Goal: Information Seeking & Learning: Learn about a topic

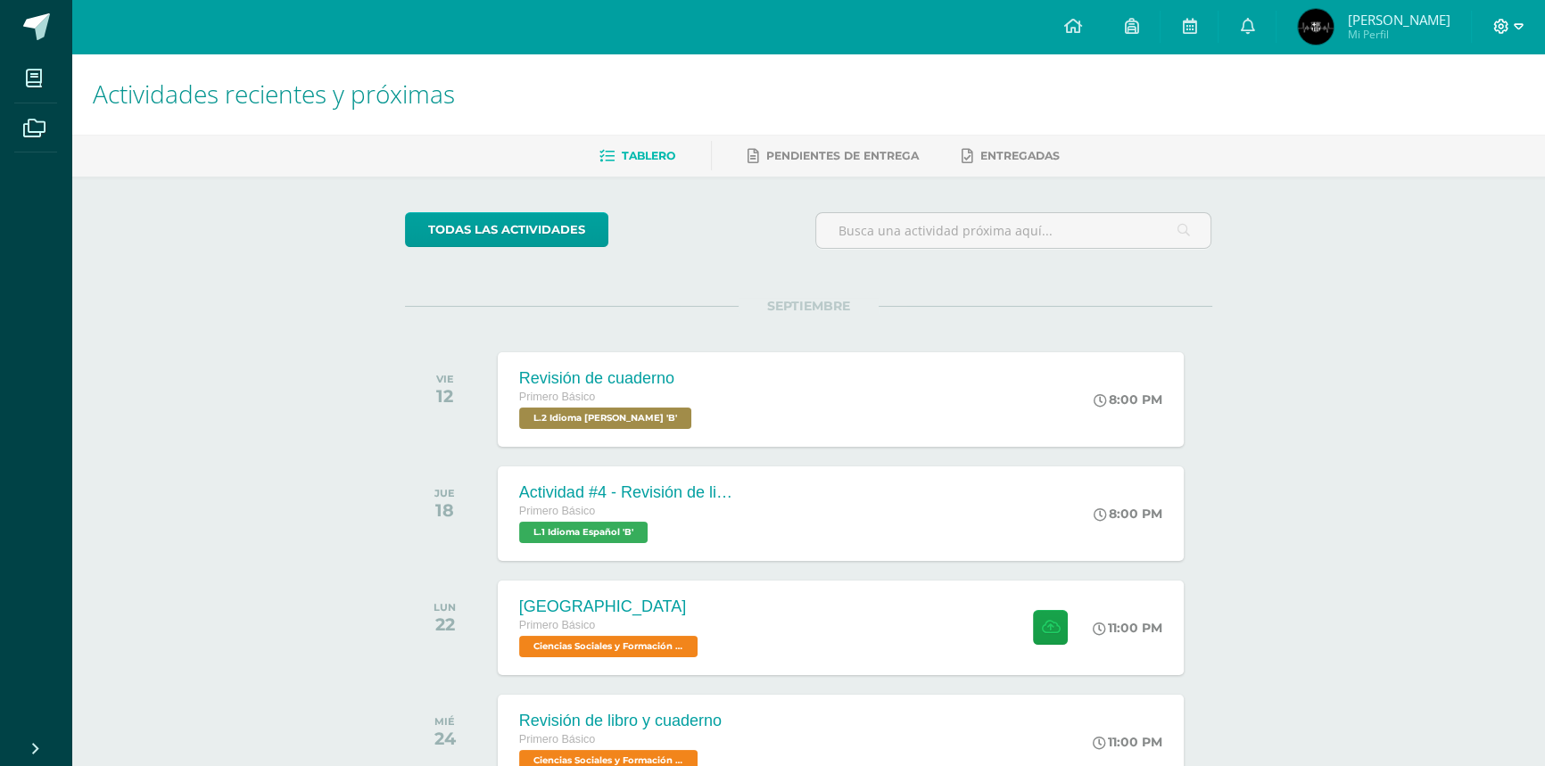
click at [1502, 35] on span at bounding box center [1509, 27] width 30 height 20
click at [1451, 113] on span "Cerrar sesión" at bounding box center [1462, 121] width 80 height 17
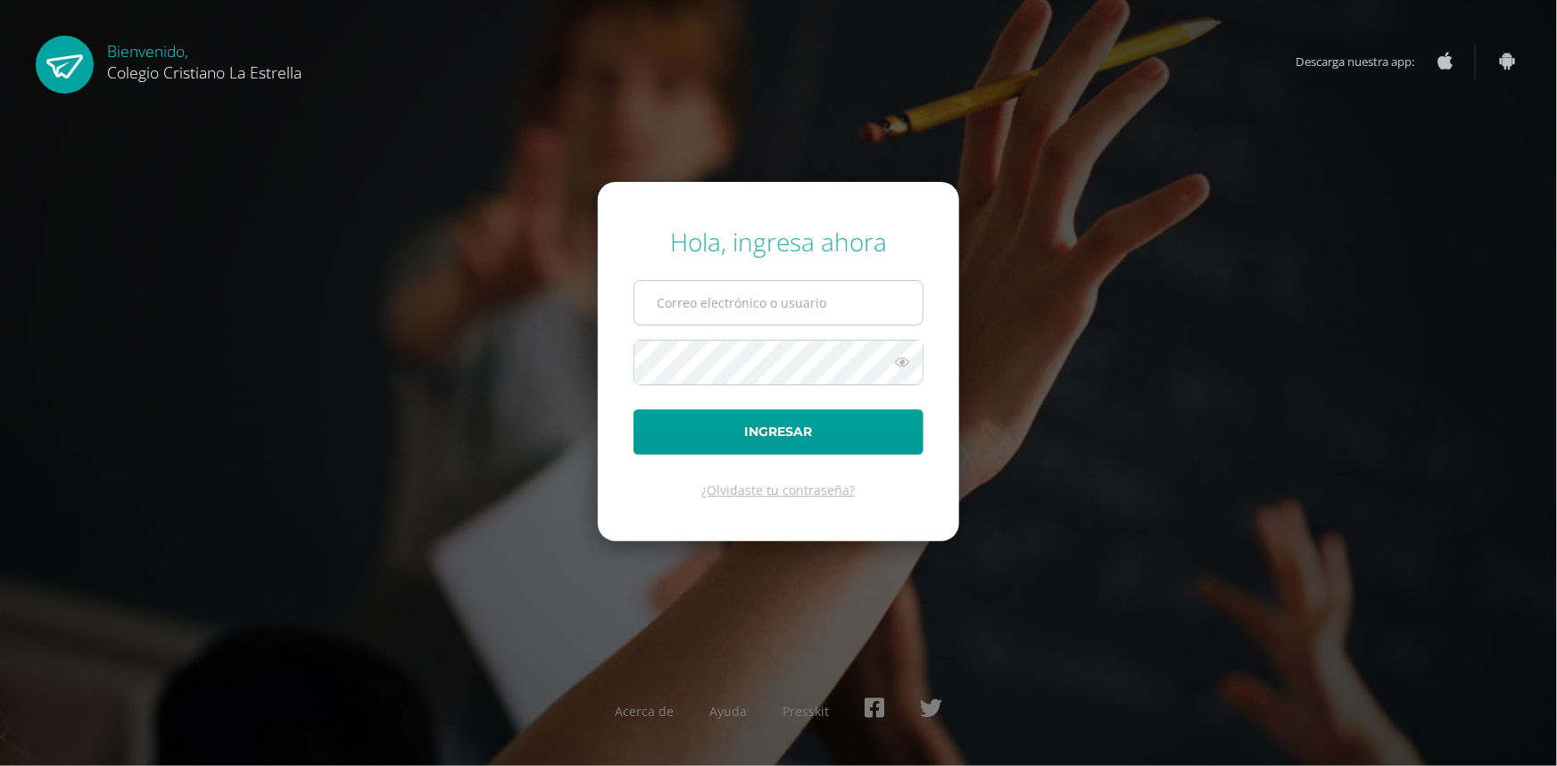
click at [791, 294] on input "text" at bounding box center [778, 303] width 288 height 44
type input "333@laestrella.edu.gt"
click at [633, 410] on button "Ingresar" at bounding box center [778, 433] width 290 height 46
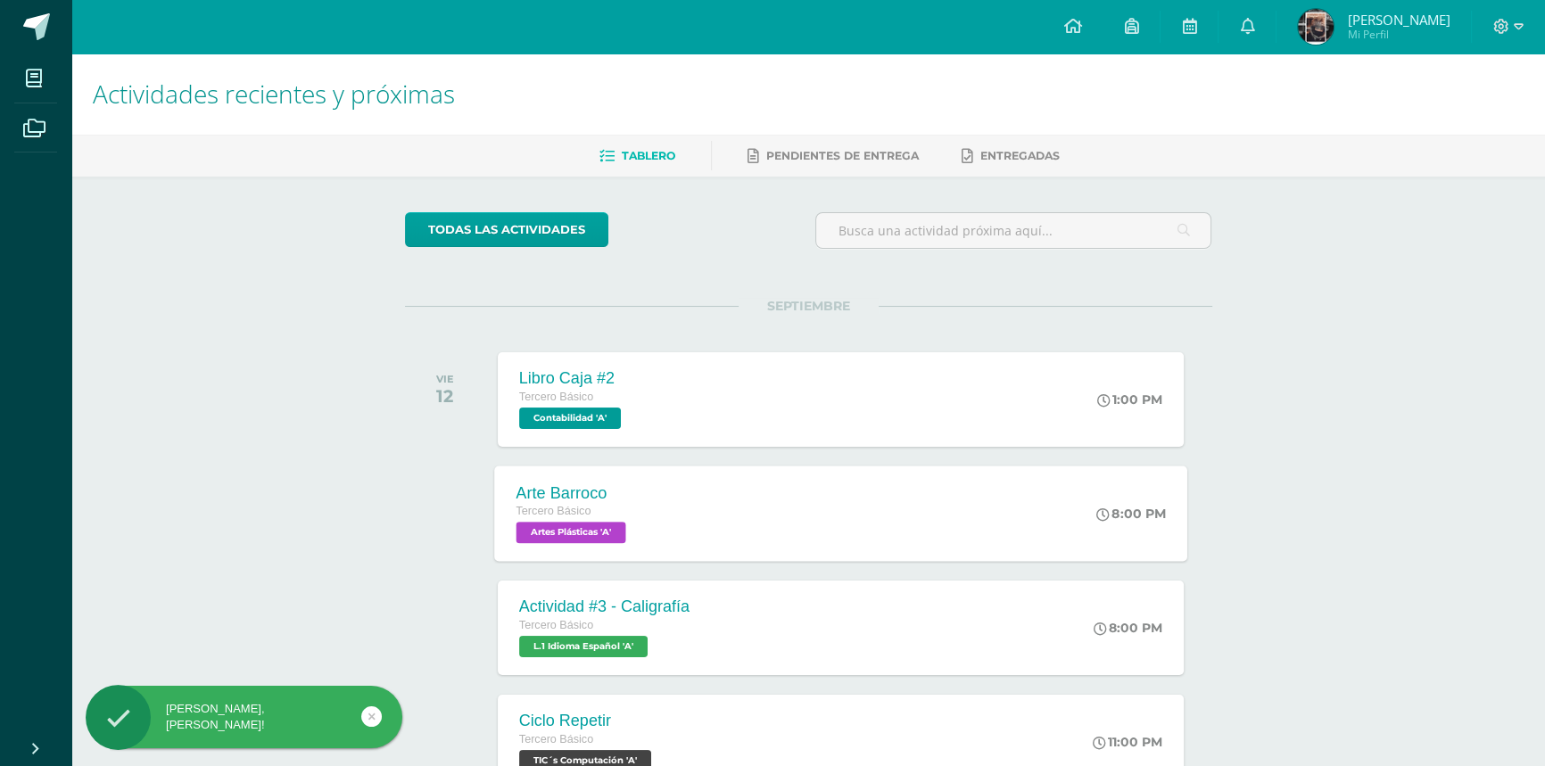
click at [723, 487] on div "Arte Barroco Tercero Básico Artes Plásticas 'A' 8:00 PM Arte Barroco Artes Plás…" at bounding box center [840, 513] width 693 height 95
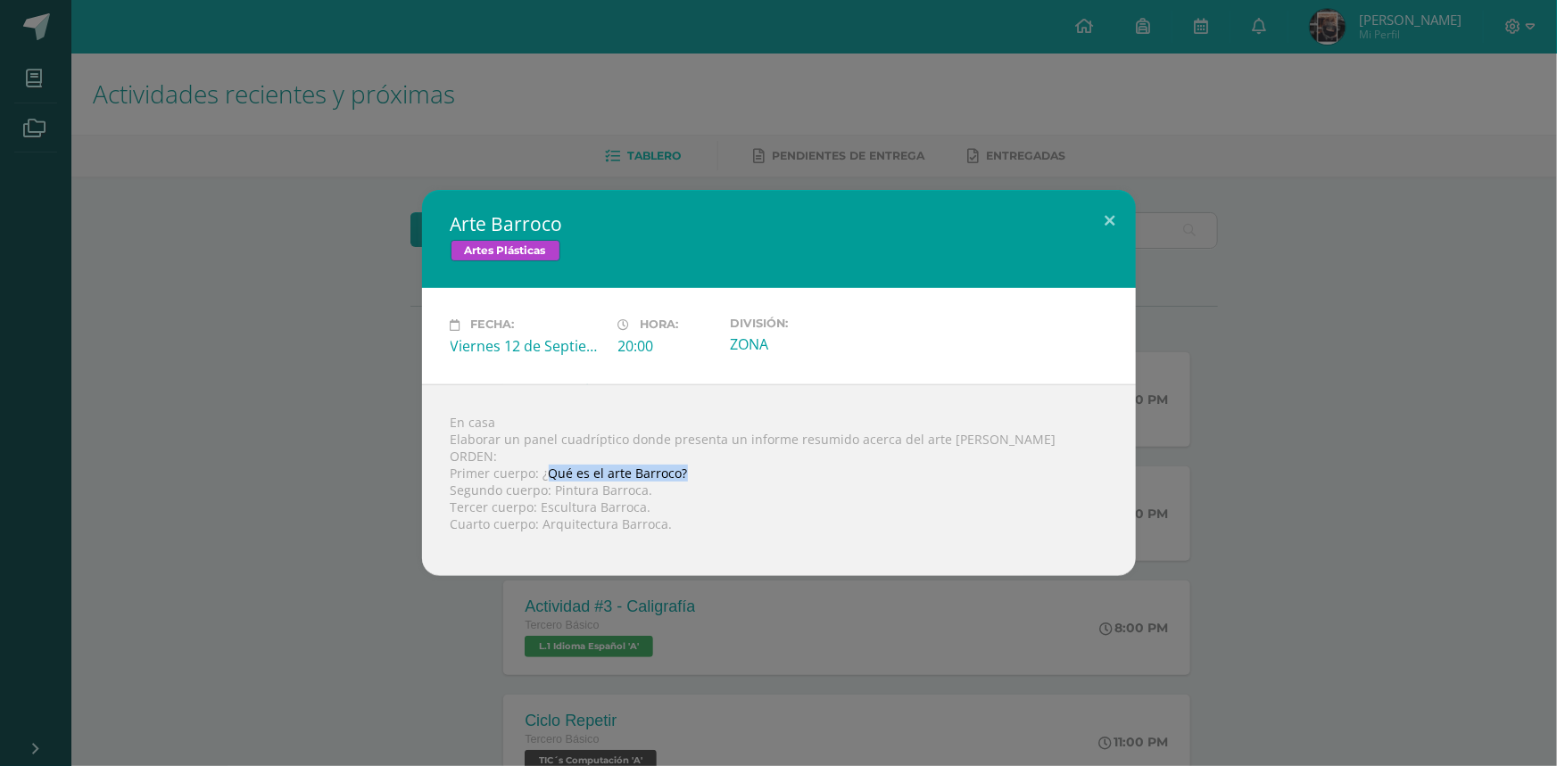
drag, startPoint x: 548, startPoint y: 472, endPoint x: 698, endPoint y: 474, distance: 149.9
click at [698, 474] on div "En casa Elaborar un panel cuadríptico donde presenta un informe resumido acerca…" at bounding box center [779, 481] width 714 height 192
copy div "Qué es el arte Barroco?"
drag, startPoint x: 553, startPoint y: 491, endPoint x: 647, endPoint y: 494, distance: 93.8
click at [647, 494] on div "En casa Elaborar un panel cuadríptico donde presenta un informe resumido acerca…" at bounding box center [779, 481] width 714 height 192
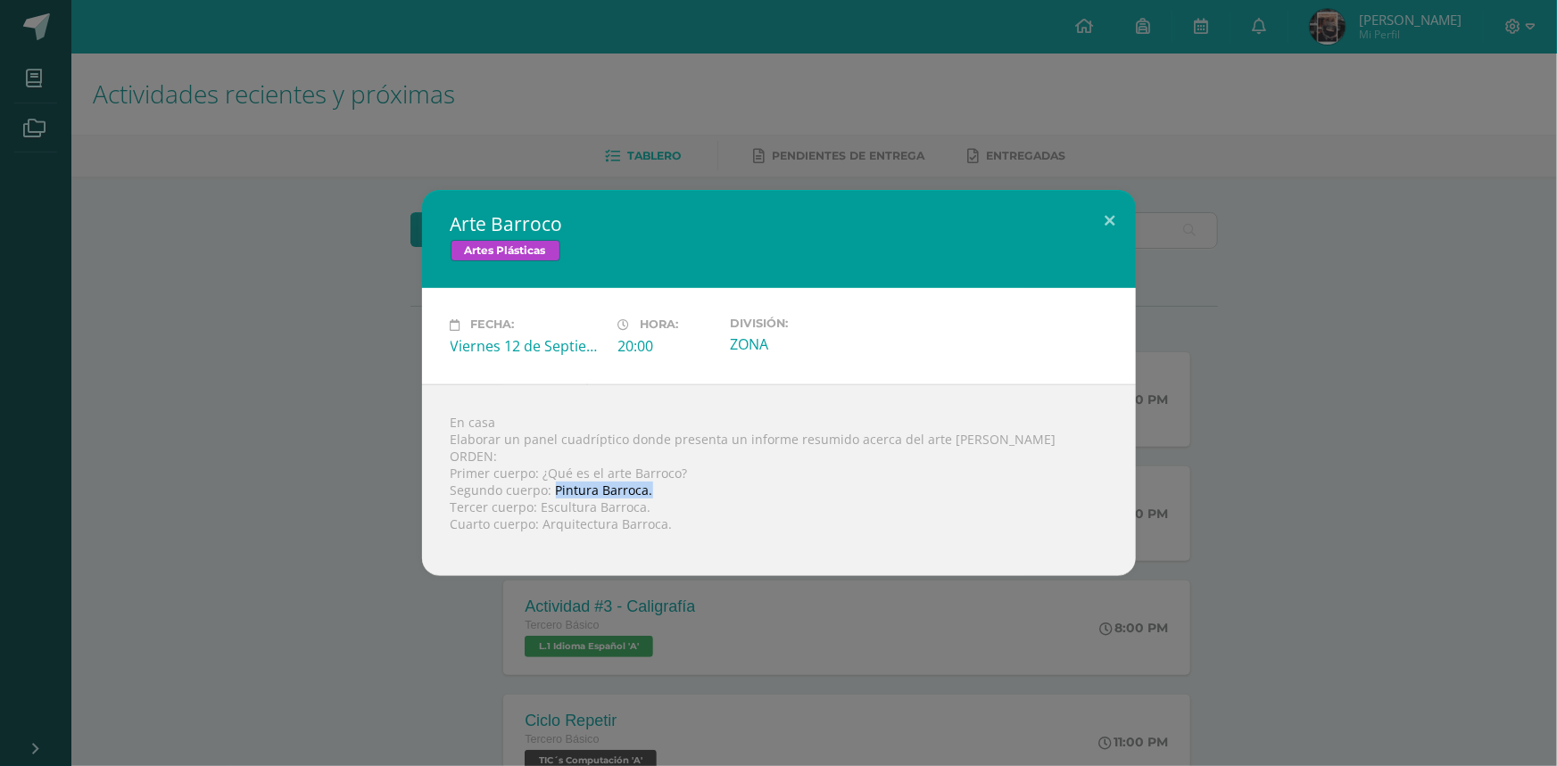
copy div "Pintura Barroca."
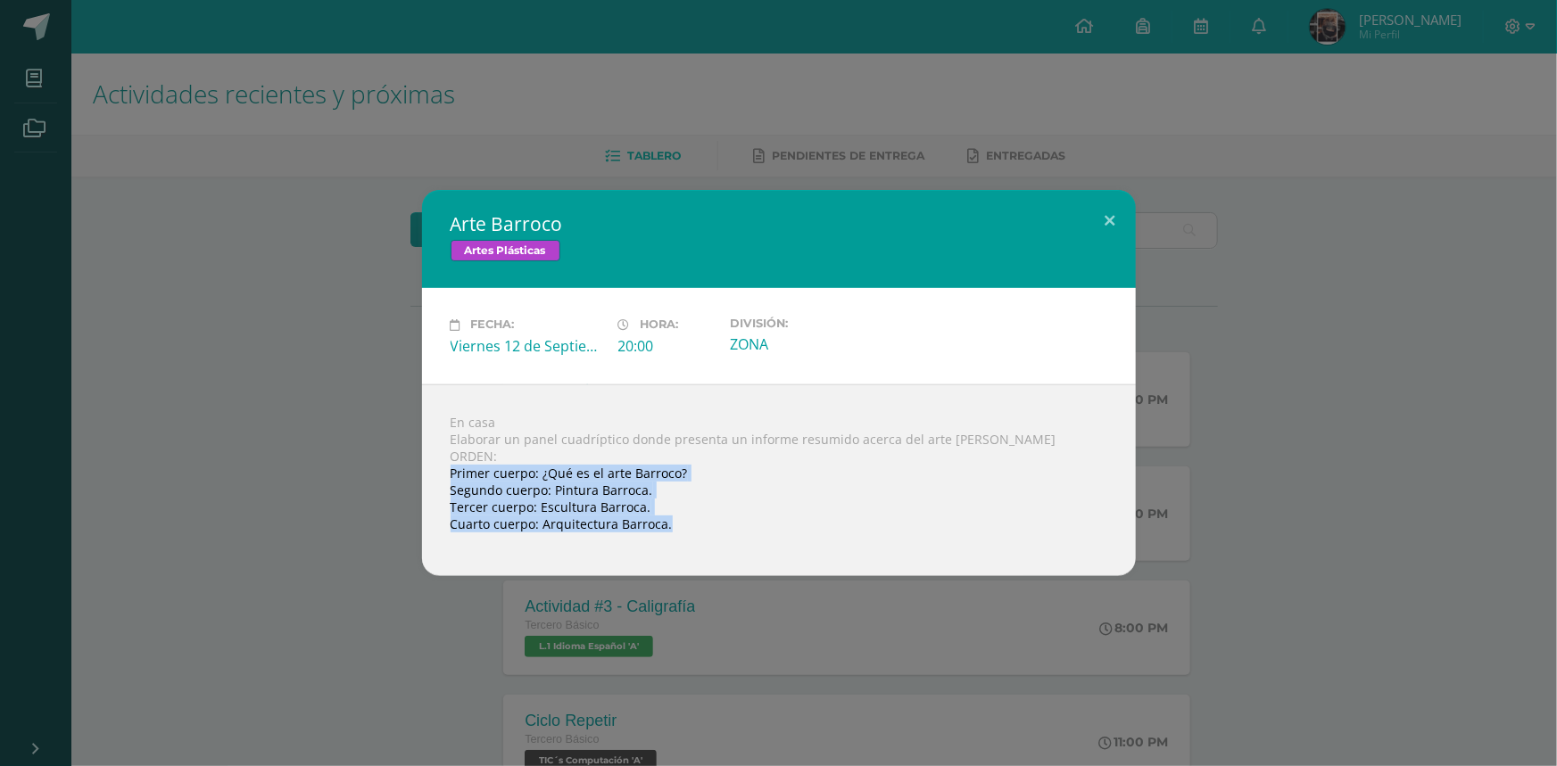
drag, startPoint x: 443, startPoint y: 472, endPoint x: 609, endPoint y: 569, distance: 191.6
click at [609, 569] on div "En casa Elaborar un panel cuadríptico donde presenta un informe resumido acerca…" at bounding box center [779, 481] width 714 height 192
copy body "Primer cuerpo: ¿Qué es el arte Barroco? Segundo cuerpo: Pintura Barroca. Tercer…"
click at [582, 561] on div "En casa Elaborar un panel cuadríptico donde presenta un informe resumido acerca…" at bounding box center [779, 481] width 714 height 192
drag, startPoint x: 544, startPoint y: 468, endPoint x: 658, endPoint y: 541, distance: 134.4
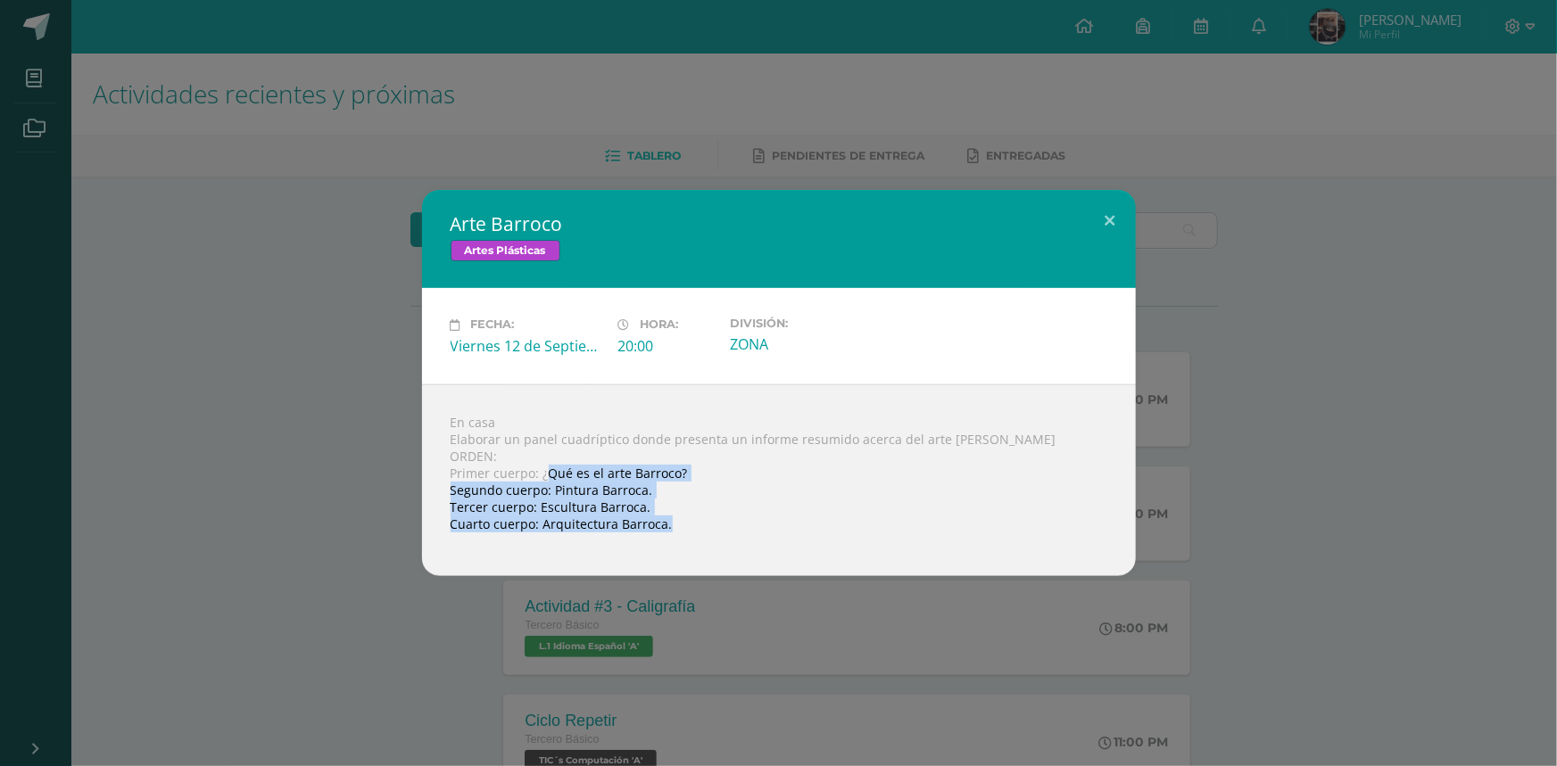
click at [658, 541] on div "En casa Elaborar un panel cuadríptico donde presenta un informe resumido acerca…" at bounding box center [779, 481] width 714 height 192
click at [638, 530] on div "En casa Elaborar un panel cuadríptico donde presenta un informe resumido acerca…" at bounding box center [779, 481] width 714 height 192
drag, startPoint x: 663, startPoint y: 526, endPoint x: 451, endPoint y: 473, distance: 218.1
click at [451, 473] on div "En casa Elaborar un panel cuadríptico donde presenta un informe resumido acerca…" at bounding box center [779, 481] width 714 height 192
copy div "Primer cuerpo: ¿Qué es el arte Barroco? Segundo cuerpo: Pintura Barroca. Tercer…"
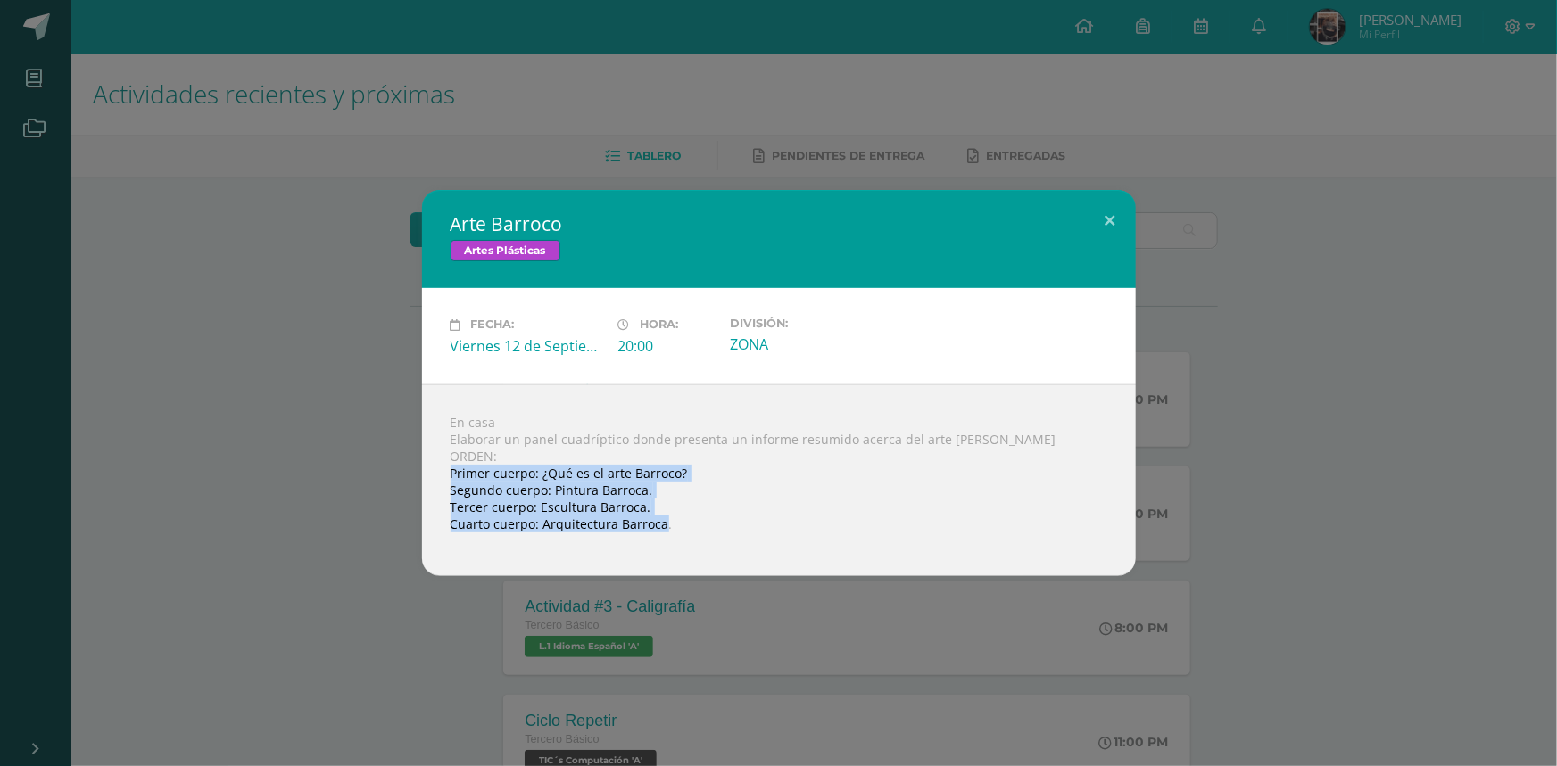
copy div "Primer cuerpo: ¿Qué es el arte Barroco? Segundo cuerpo: Pintura Barroca. Tercer…"
